Goal: Task Accomplishment & Management: Manage account settings

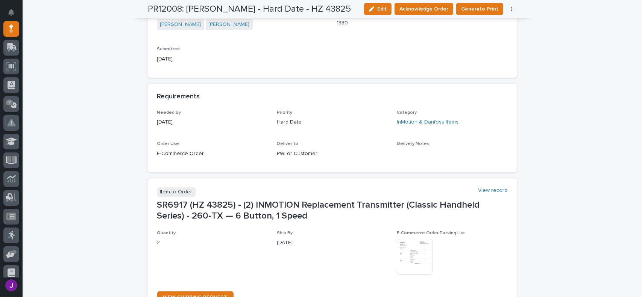
scroll to position [338, 0]
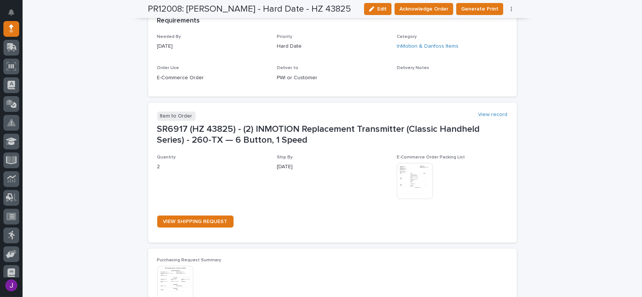
click at [407, 187] on img at bounding box center [415, 181] width 36 height 36
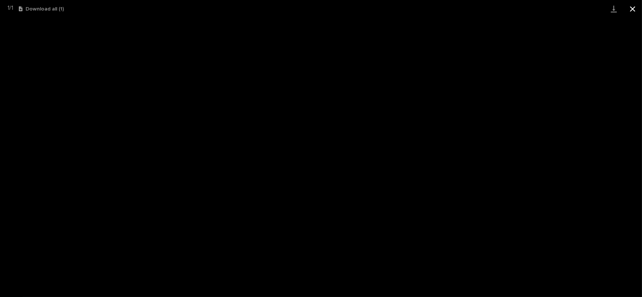
click at [633, 8] on button "Close gallery" at bounding box center [632, 9] width 19 height 18
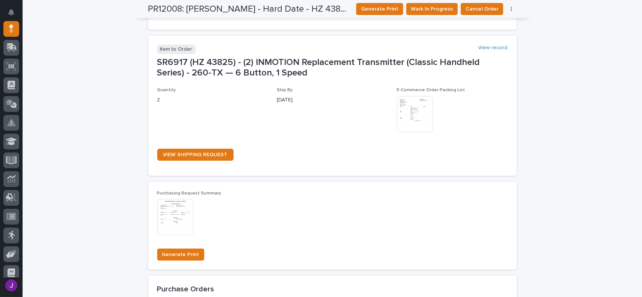
scroll to position [270, 0]
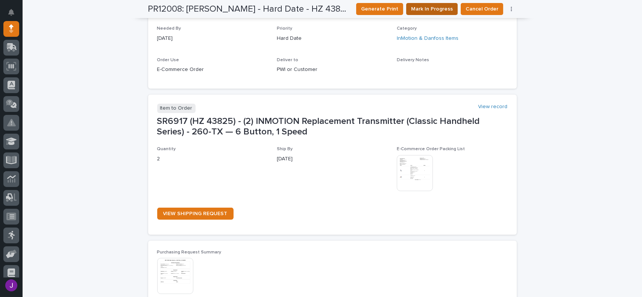
click at [433, 9] on span "Mark In Progress" at bounding box center [432, 9] width 42 height 9
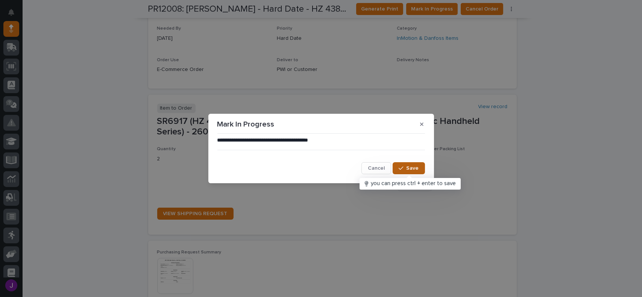
click at [418, 169] on span "Save" at bounding box center [413, 168] width 12 height 7
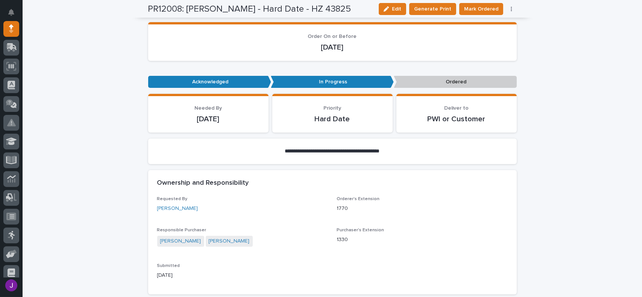
scroll to position [53, 0]
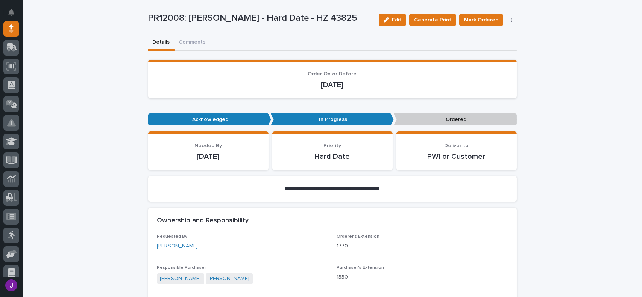
click at [490, 26] on div "Edit Generate Print Mark Ordered Cancel Order Edit Linked PO's" at bounding box center [446, 20] width 141 height 30
click at [488, 23] on span "Mark Ordered" at bounding box center [481, 19] width 34 height 9
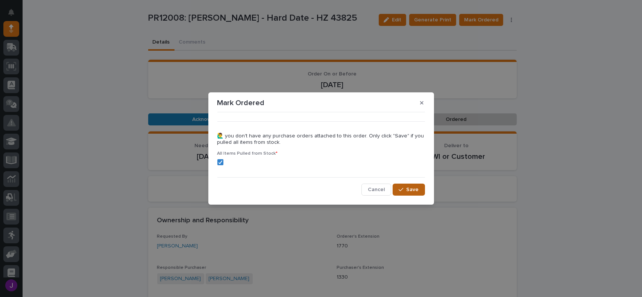
click at [406, 190] on div "button" at bounding box center [403, 189] width 8 height 5
